Goal: Task Accomplishment & Management: Manage account settings

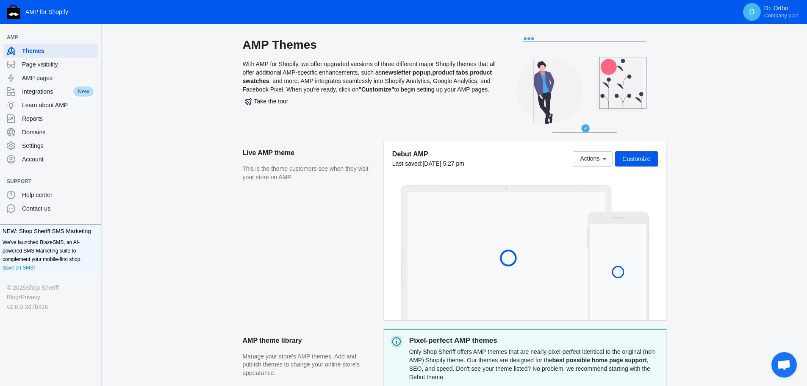
click at [657, 159] on button "Customize" at bounding box center [636, 158] width 42 height 15
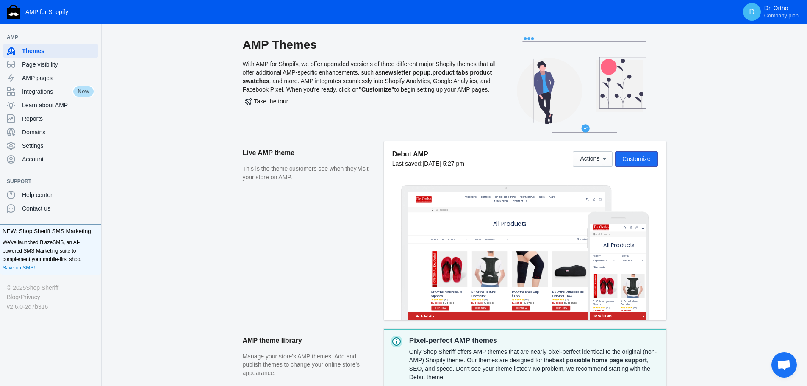
click at [633, 162] on span "Customize" at bounding box center [636, 158] width 28 height 7
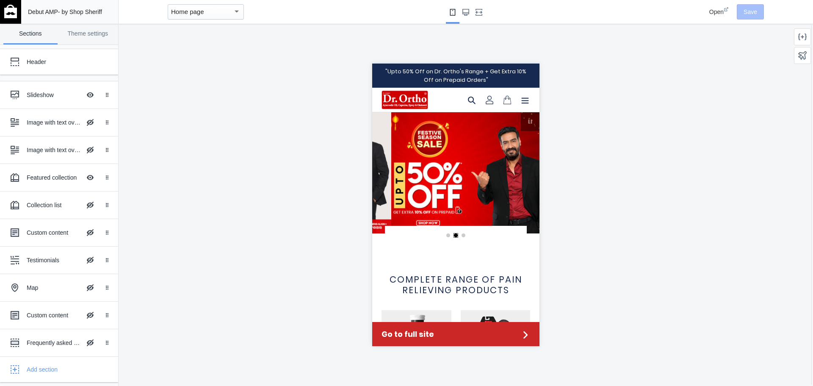
scroll to position [0, 322]
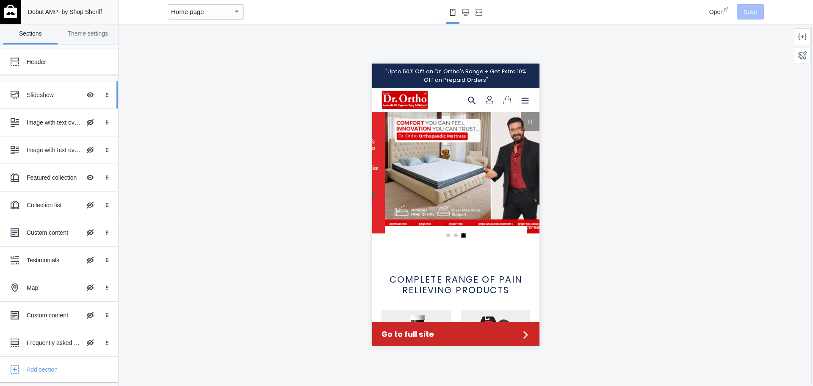
click at [49, 100] on div "Slideshow Hide Image with text overlay" at bounding box center [52, 95] width 93 height 19
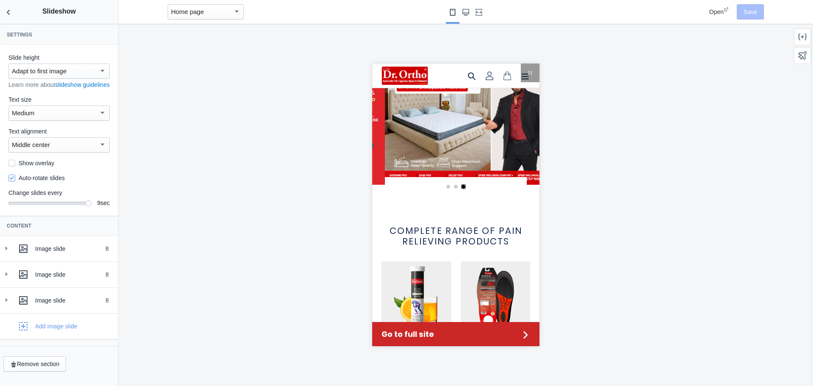
scroll to position [3, 0]
drag, startPoint x: 4, startPoint y: 257, endPoint x: 12, endPoint y: 256, distance: 8.5
click at [4, 252] on icon at bounding box center [6, 248] width 8 height 8
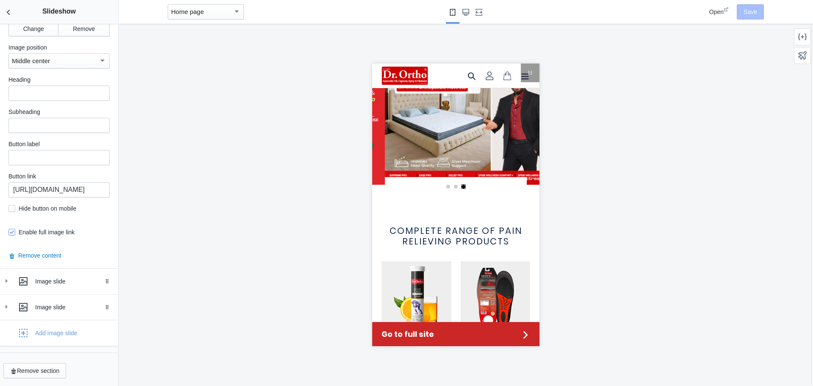
scroll to position [364, 0]
click at [4, 281] on icon at bounding box center [6, 281] width 8 height 8
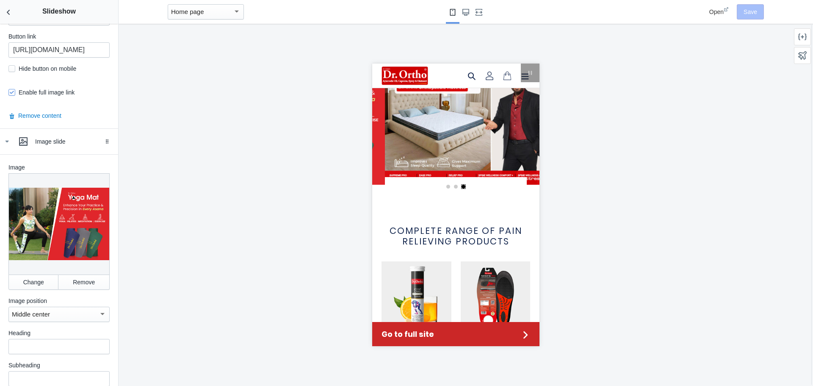
scroll to position [533, 0]
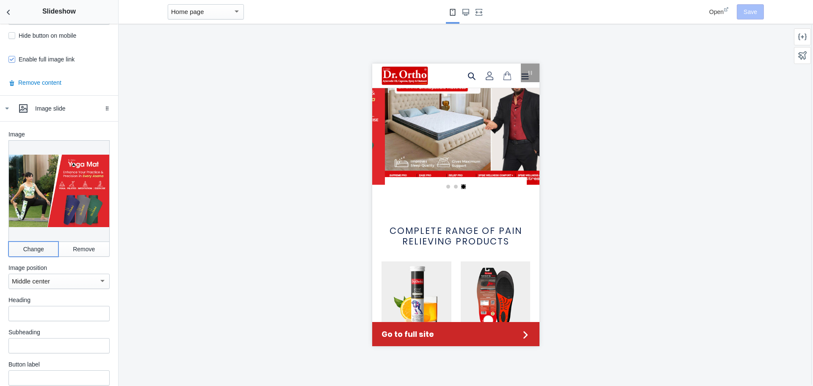
click at [40, 247] on button "Change" at bounding box center [33, 248] width 50 height 15
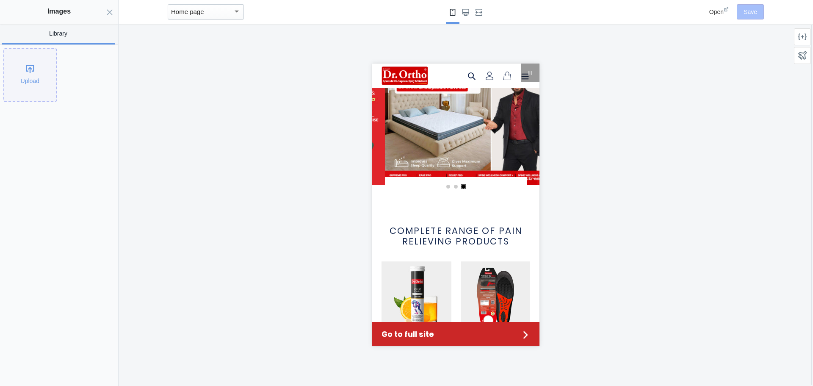
click at [30, 83] on div "Upload" at bounding box center [30, 75] width 52 height 52
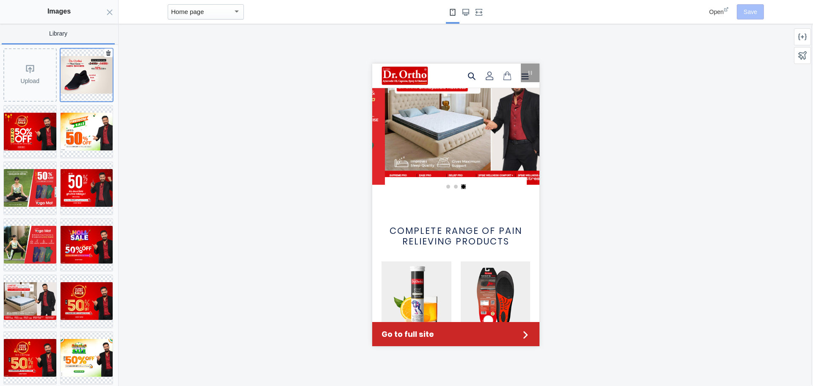
click at [86, 80] on img at bounding box center [87, 75] width 53 height 38
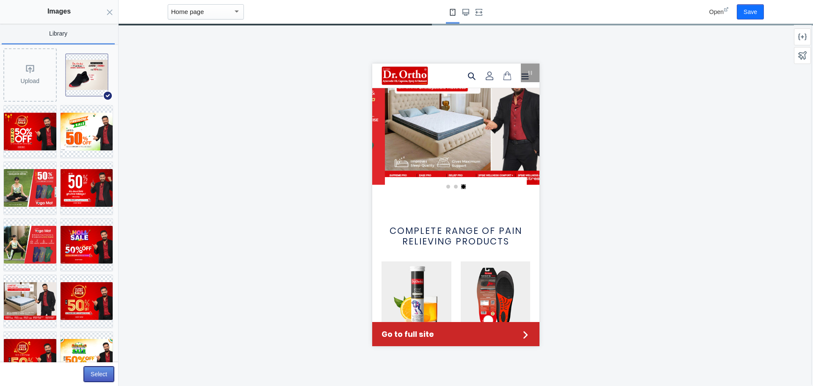
click at [101, 377] on button "Select" at bounding box center [99, 373] width 30 height 15
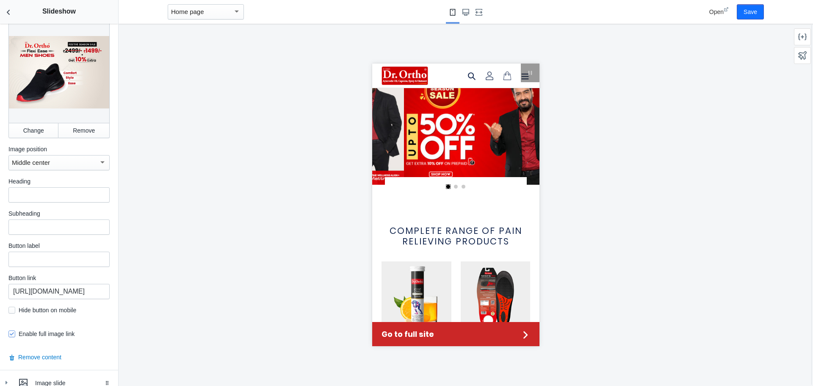
scroll to position [703, 0]
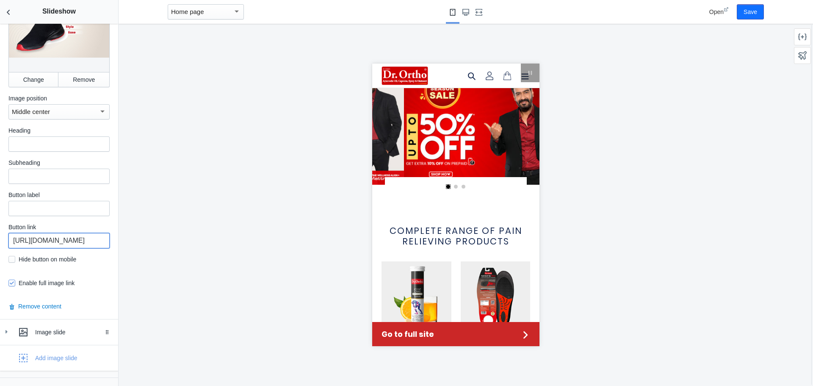
click at [58, 238] on input "[URL][DOMAIN_NAME]" at bounding box center [58, 240] width 101 height 15
paste input "orthopedic-shoes-for-men"
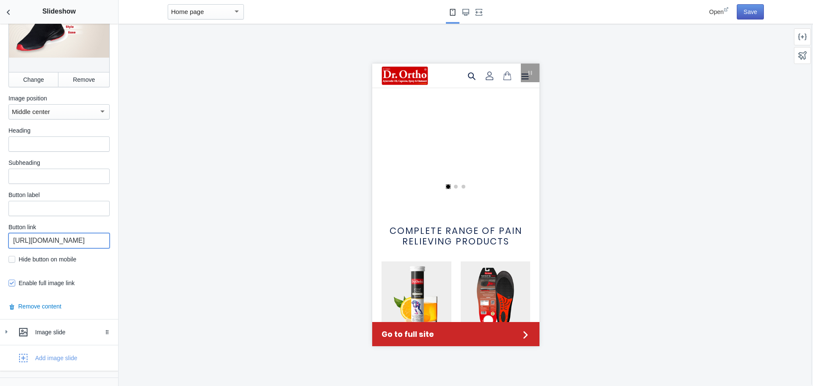
scroll to position [0, 322]
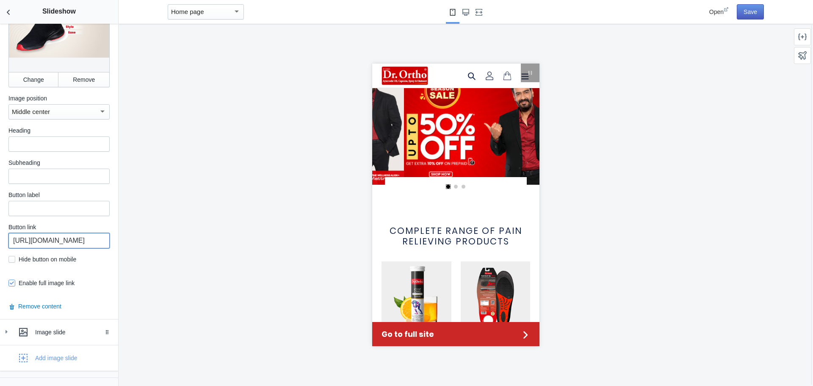
type input "[URL][DOMAIN_NAME]"
click at [748, 15] on button "Save" at bounding box center [750, 11] width 27 height 15
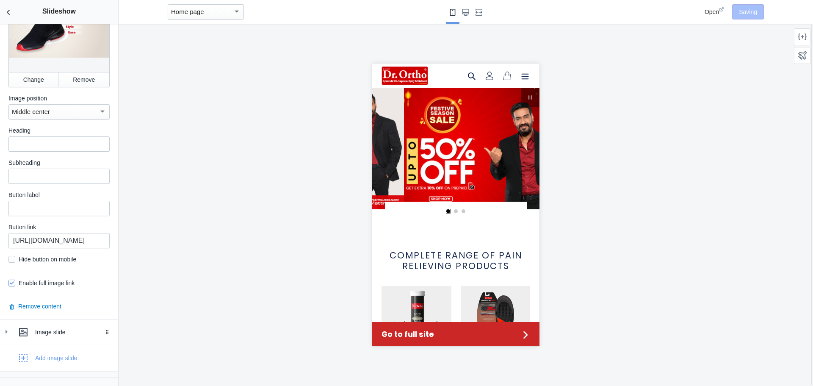
scroll to position [0, 0]
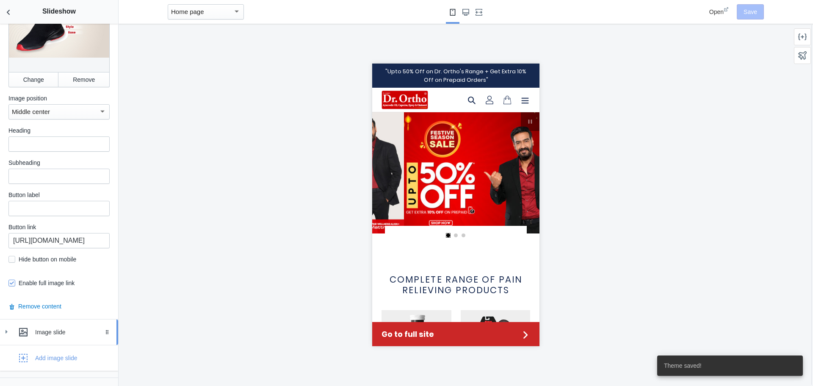
click at [8, 331] on icon at bounding box center [6, 331] width 8 height 8
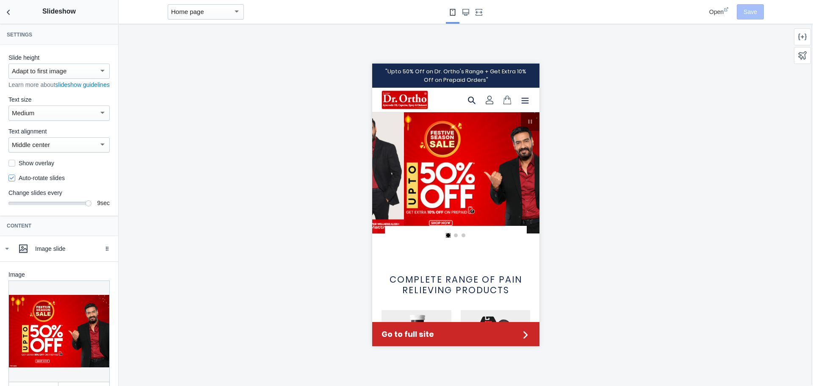
click at [718, 10] on span "Open" at bounding box center [716, 11] width 14 height 7
